Goal: Task Accomplishment & Management: Use online tool/utility

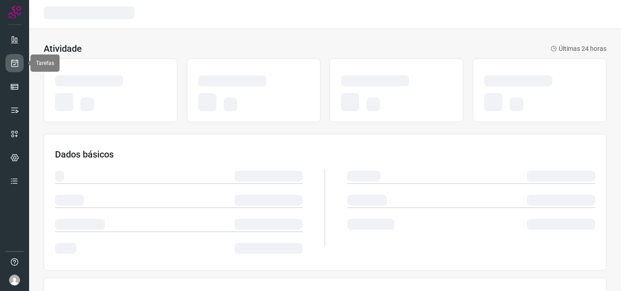
click at [23, 65] on link at bounding box center [14, 63] width 18 height 18
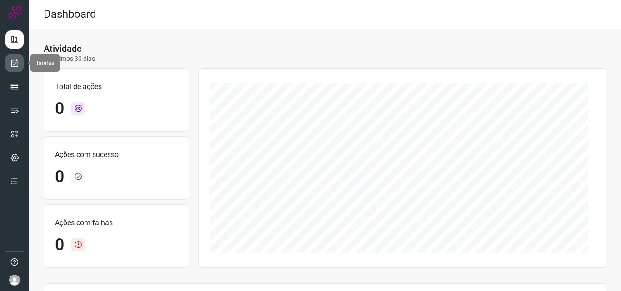
click at [16, 55] on link at bounding box center [14, 63] width 18 height 18
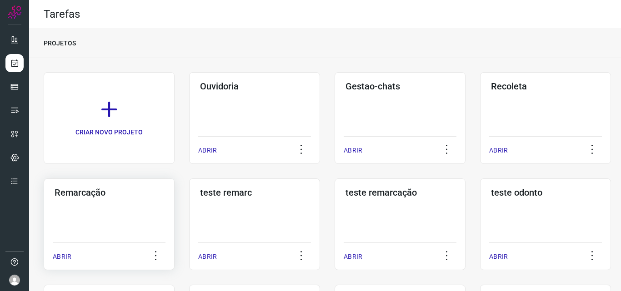
click at [189, 219] on div "Remarcação ABRIR" at bounding box center [254, 225] width 131 height 92
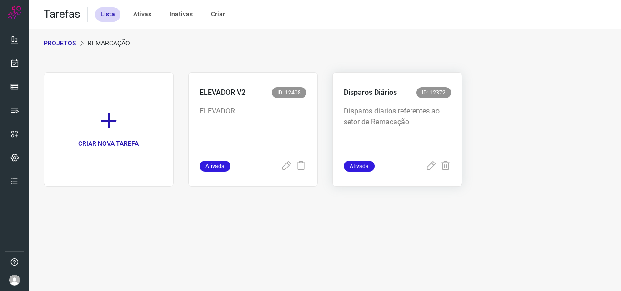
click at [373, 124] on p "Disparos diarios referentes ao setor de Remacação" at bounding box center [397, 128] width 107 height 45
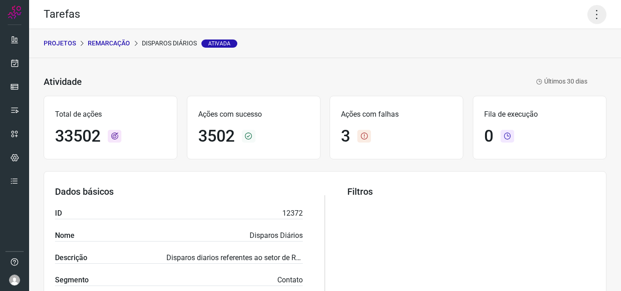
click at [591, 18] on icon at bounding box center [596, 14] width 19 height 19
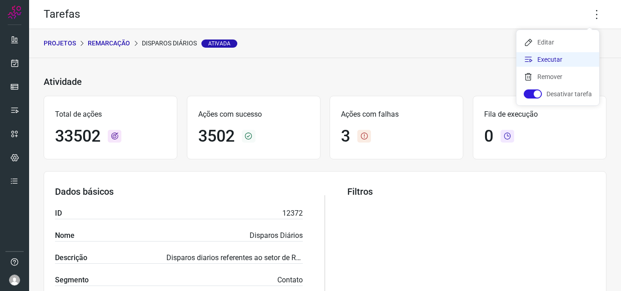
click at [568, 56] on li "Executar" at bounding box center [557, 59] width 83 height 15
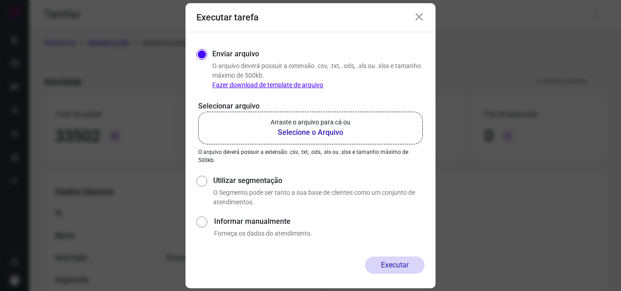
click at [328, 124] on p "Arraste o arquivo para cá ou" at bounding box center [310, 123] width 80 height 10
click at [0, 0] on input "Arraste o arquivo para cá ou Selecione o Arquivo" at bounding box center [0, 0] width 0 height 0
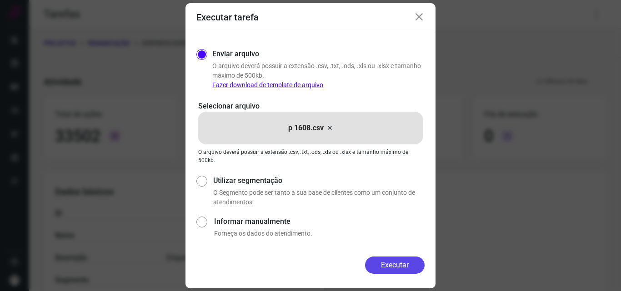
click at [391, 259] on button "Executar" at bounding box center [395, 265] width 60 height 17
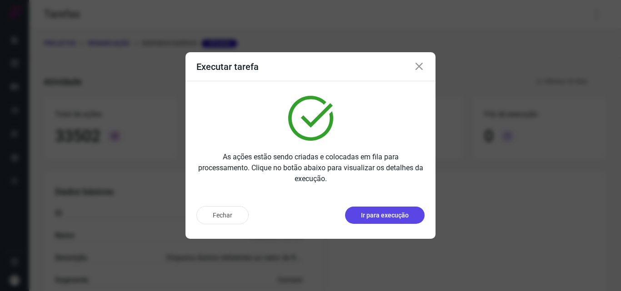
click at [388, 208] on button "Ir para execução" at bounding box center [385, 215] width 80 height 17
